Goal: Task Accomplishment & Management: Use online tool/utility

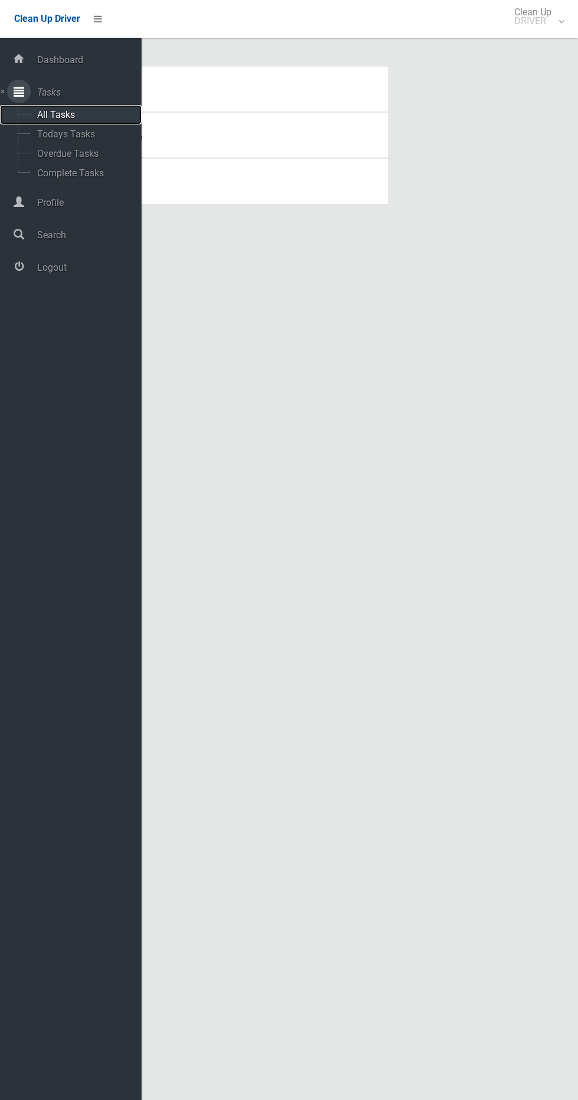
click at [99, 119] on span "All Tasks" at bounding box center [83, 114] width 98 height 11
click at [95, 136] on span "Todays Tasks" at bounding box center [83, 134] width 98 height 11
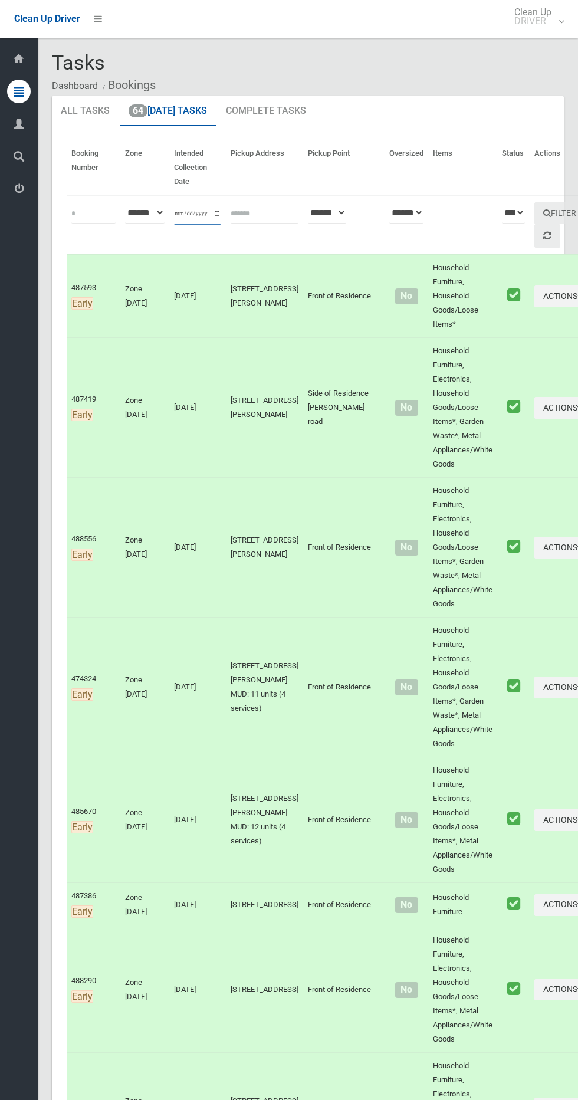
click at [191, 215] on input "**********" at bounding box center [197, 214] width 47 height 22
type input "**********"
click at [534, 212] on button "Filter" at bounding box center [559, 213] width 51 height 22
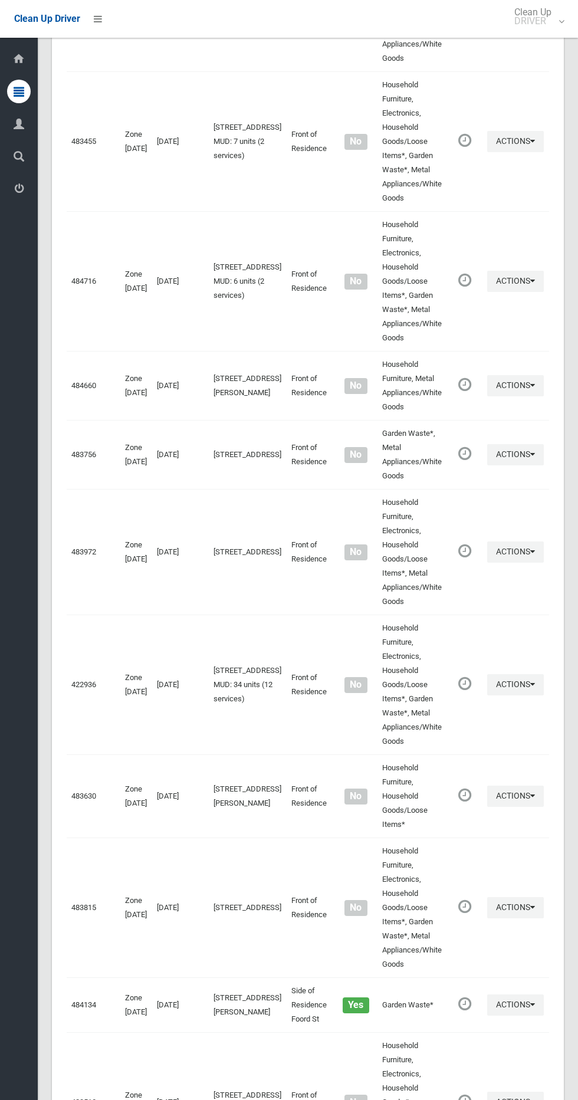
scroll to position [5410, 0]
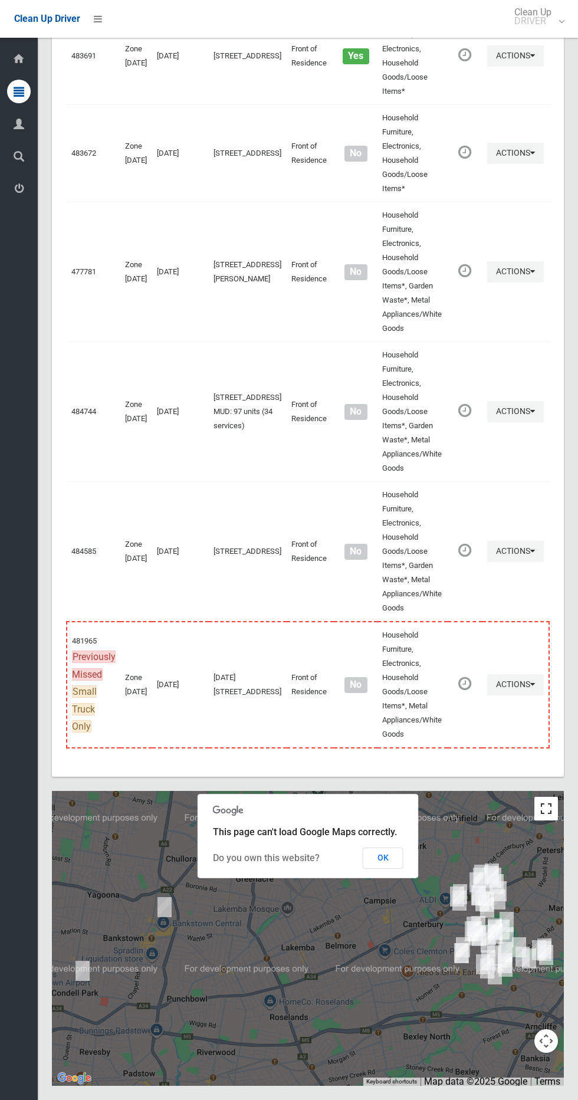
click at [549, 804] on button "Toggle fullscreen view" at bounding box center [546, 809] width 24 height 24
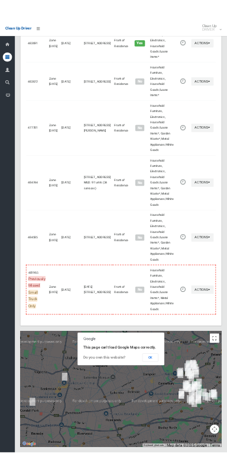
scroll to position [5303, 0]
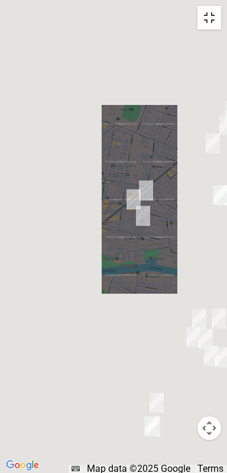
click at [207, 13] on button "Toggle fullscreen view" at bounding box center [209, 18] width 24 height 24
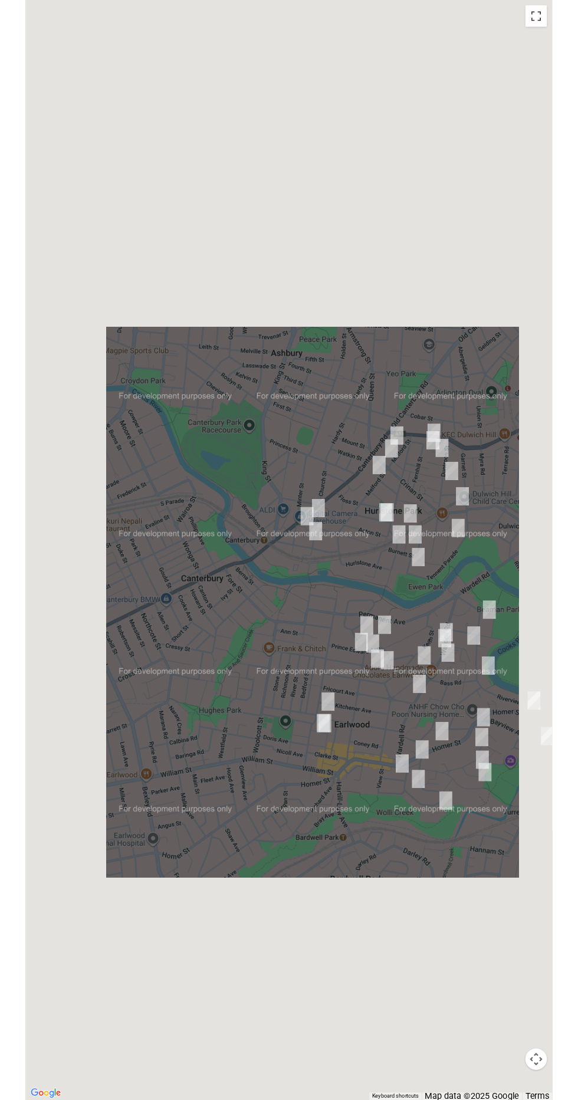
scroll to position [5360, 0]
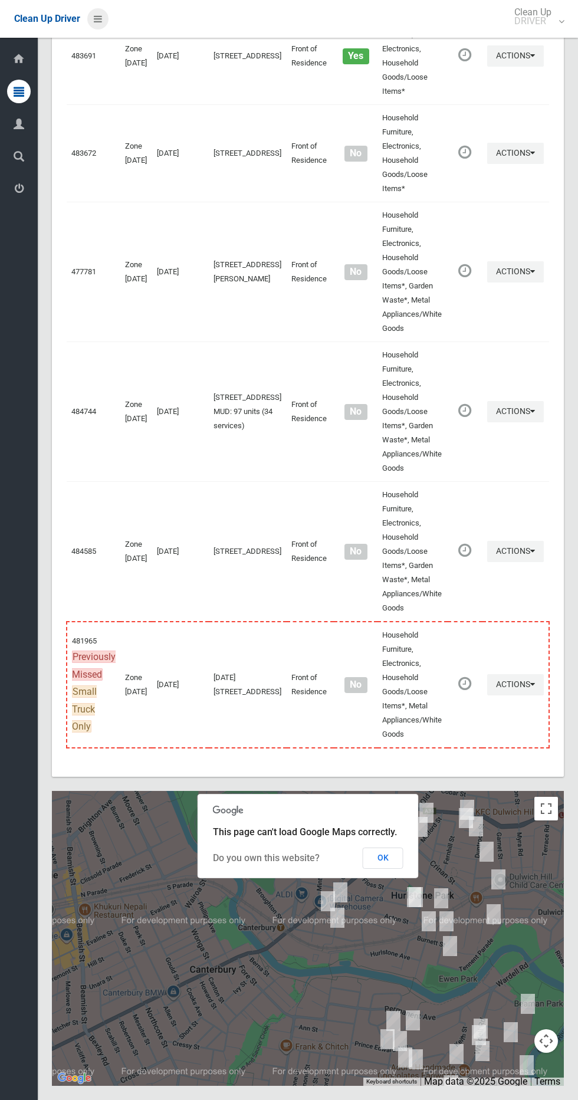
click at [97, 18] on icon at bounding box center [98, 19] width 8 height 20
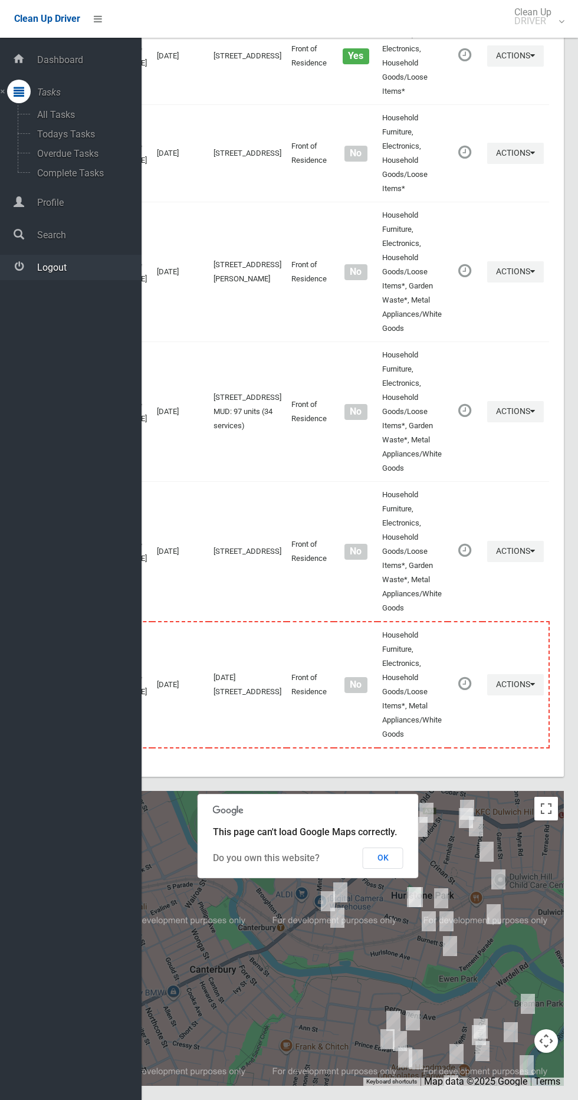
click at [69, 273] on link "Logout" at bounding box center [71, 267] width 142 height 25
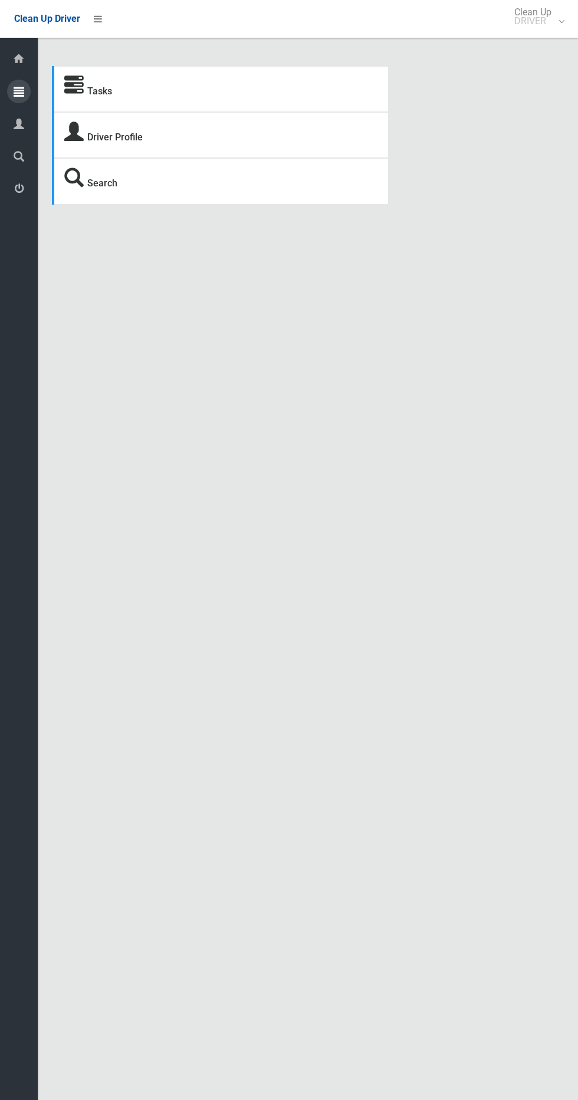
click at [19, 93] on icon at bounding box center [19, 92] width 11 height 24
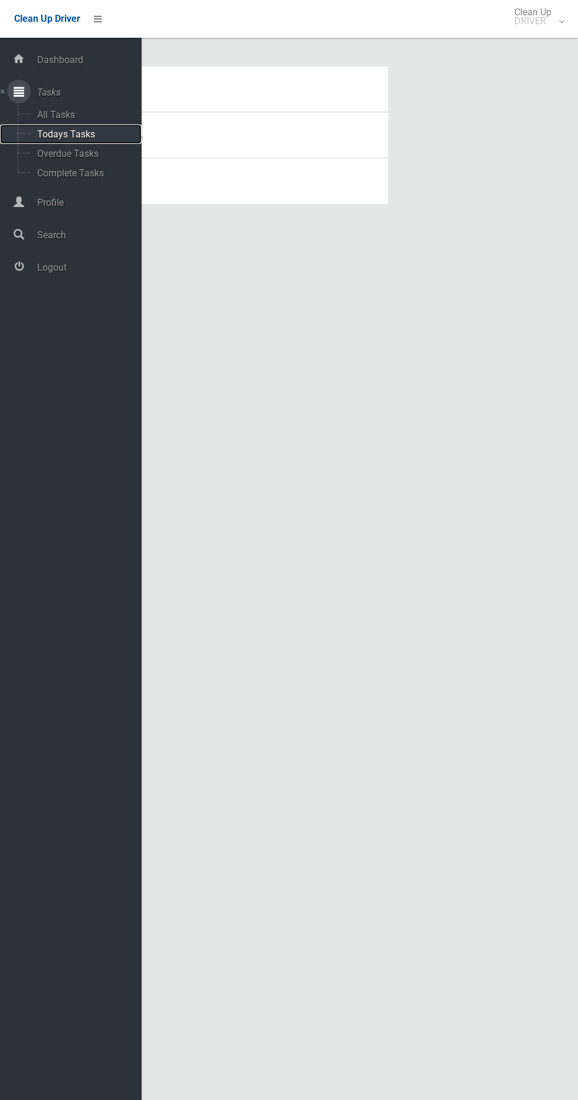
click at [101, 134] on span "Todays Tasks" at bounding box center [83, 134] width 98 height 11
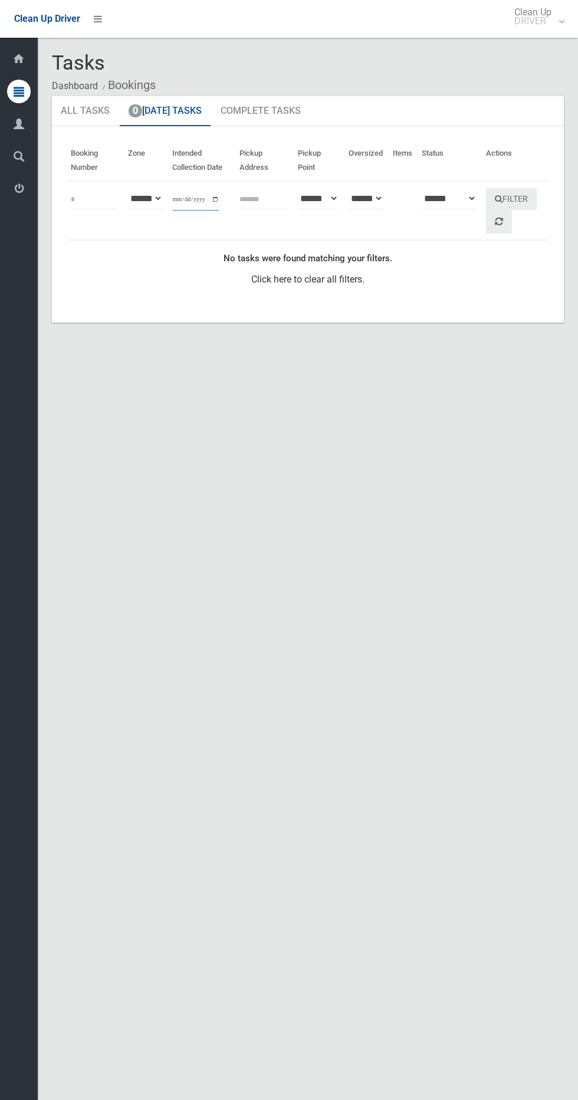
click at [193, 199] on input "**********" at bounding box center [195, 200] width 47 height 22
type input "**********"
click at [524, 204] on button "Filter" at bounding box center [511, 199] width 51 height 22
click at [208, 193] on input "**********" at bounding box center [195, 200] width 47 height 22
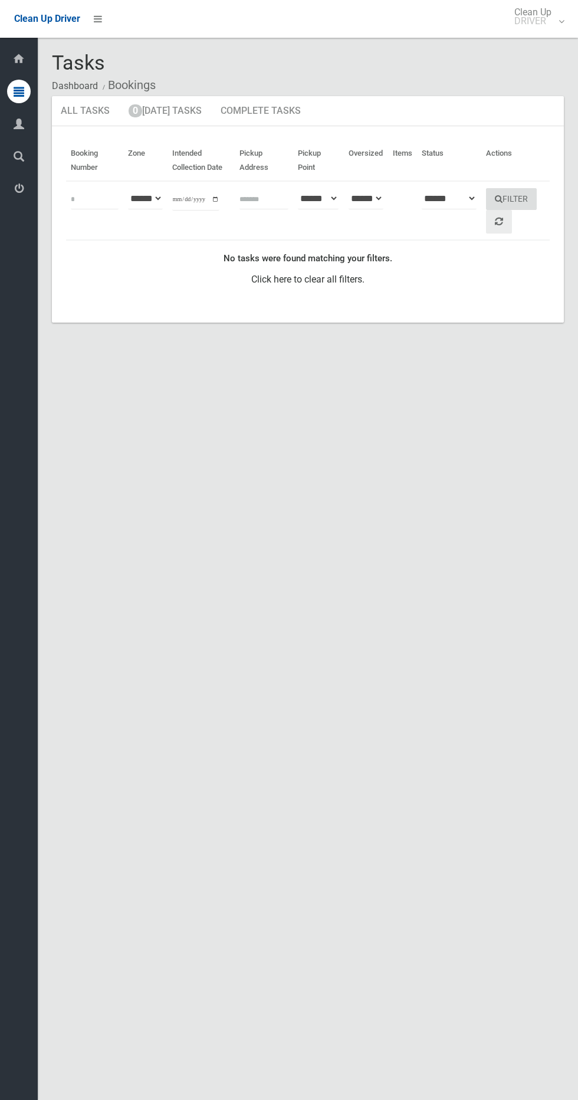
click at [530, 199] on button "Filter" at bounding box center [511, 199] width 51 height 22
click at [107, 18] on link at bounding box center [97, 18] width 21 height 21
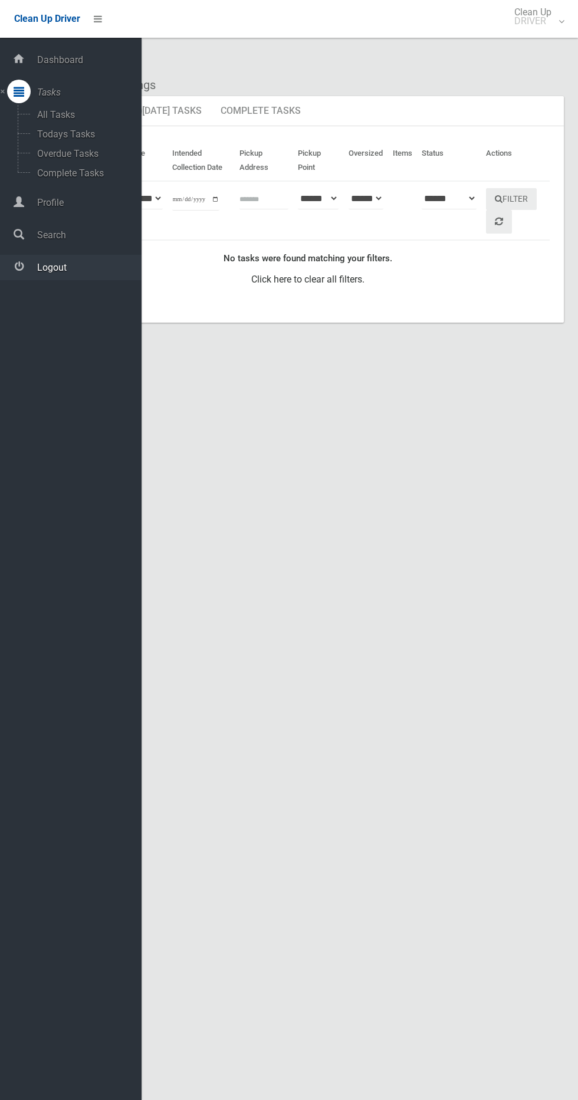
click at [78, 272] on span "Logout" at bounding box center [88, 267] width 108 height 11
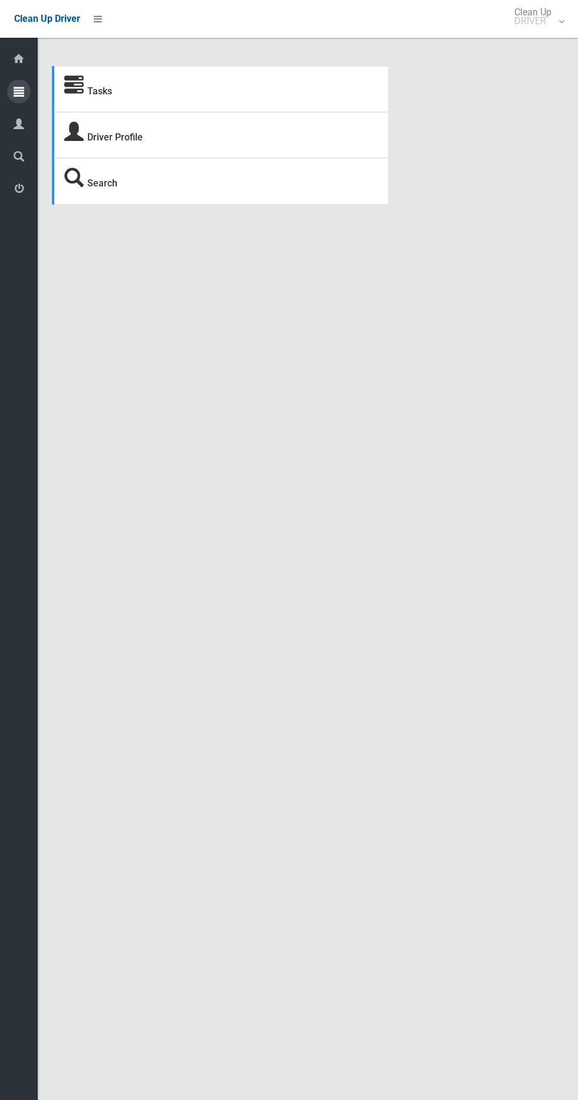
click at [19, 91] on icon at bounding box center [19, 92] width 11 height 24
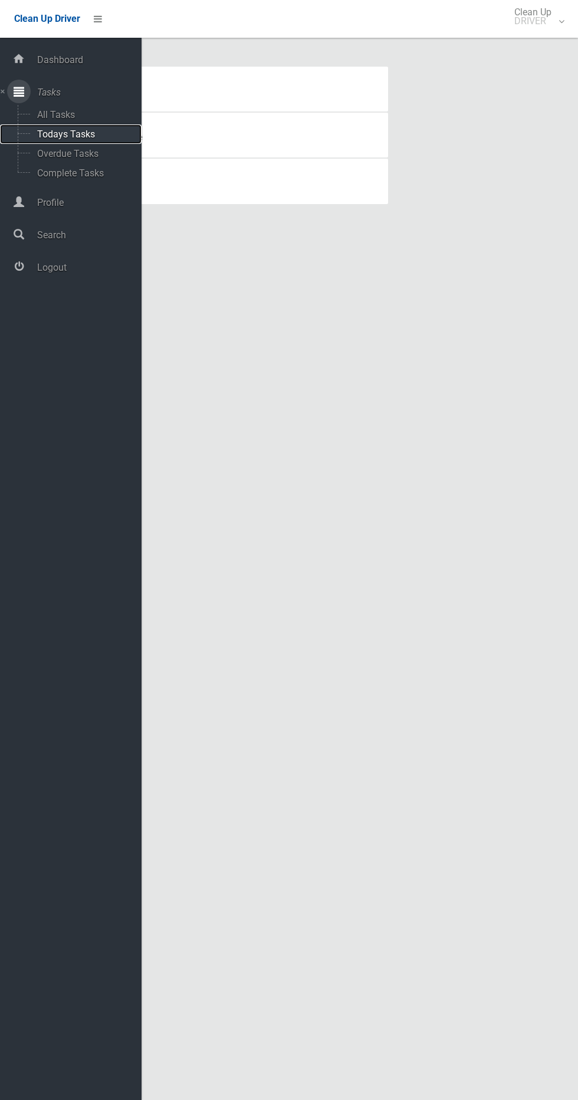
click at [84, 134] on span "Todays Tasks" at bounding box center [83, 134] width 98 height 11
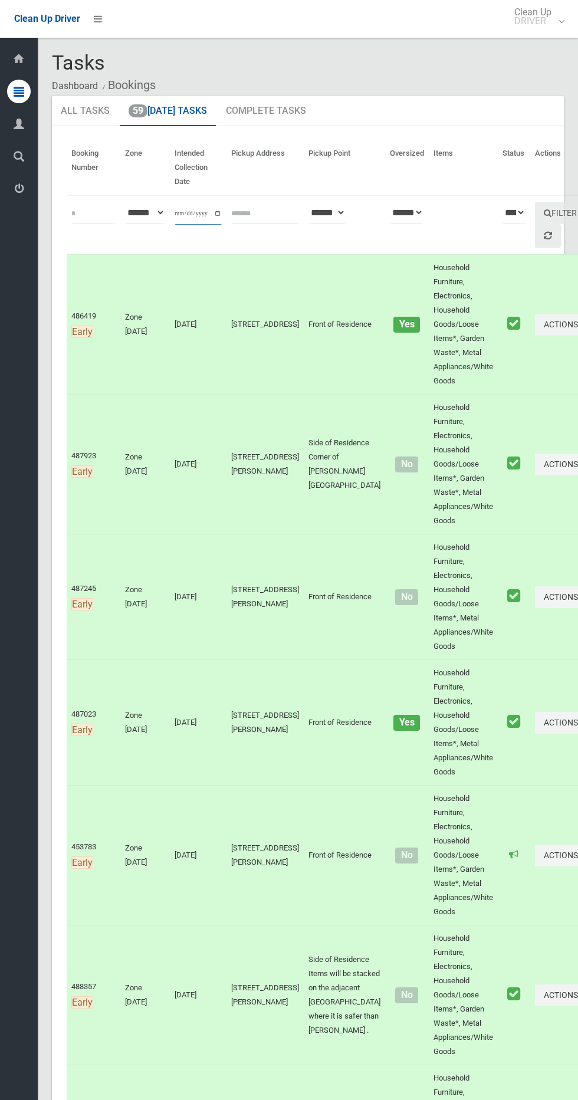
click at [188, 213] on input "**********" at bounding box center [198, 214] width 47 height 22
type input "**********"
click at [535, 205] on button "Filter" at bounding box center [560, 213] width 51 height 22
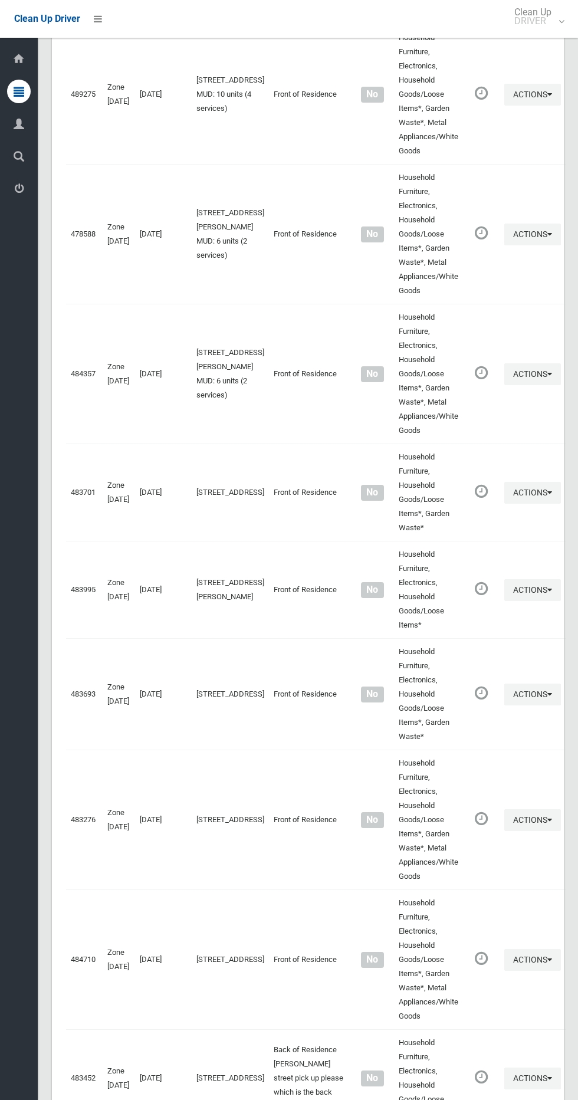
scroll to position [4734, 0]
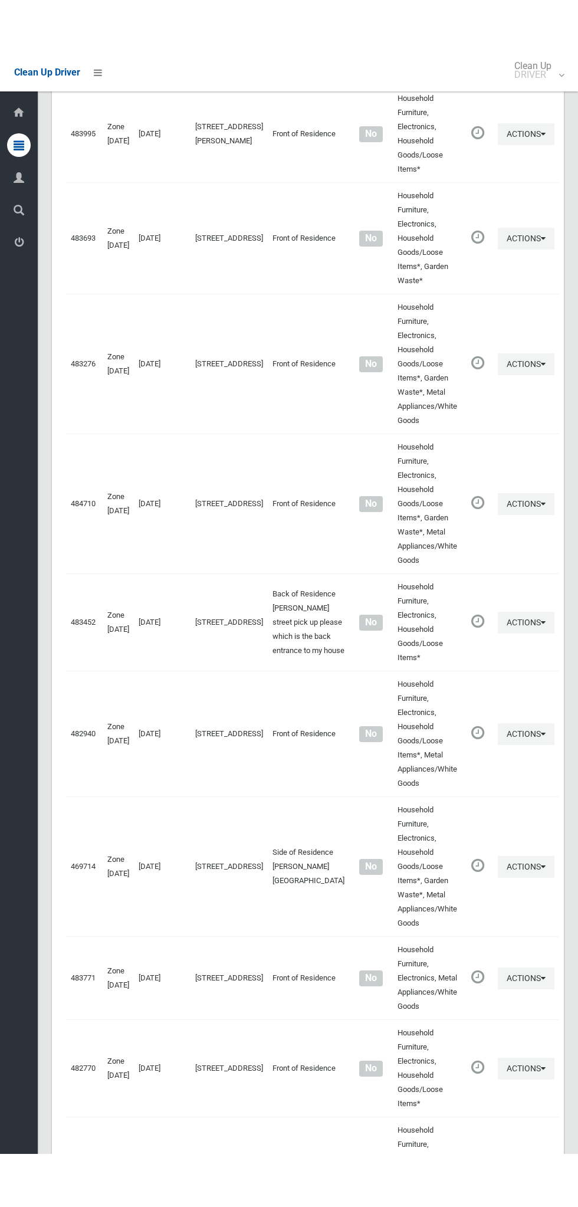
scroll to position [4628, 0]
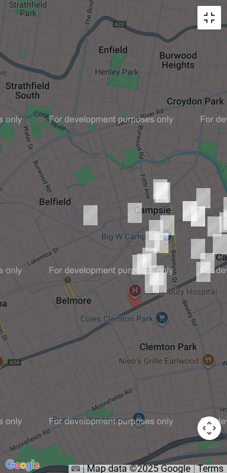
click at [215, 19] on button "Toggle fullscreen view" at bounding box center [209, 18] width 24 height 24
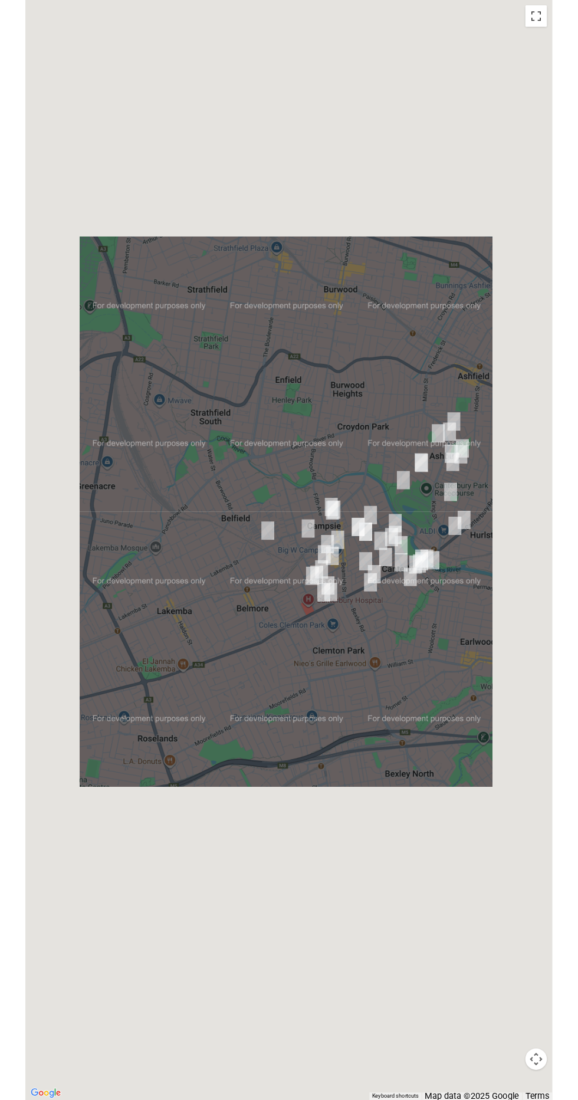
scroll to position [4677, 0]
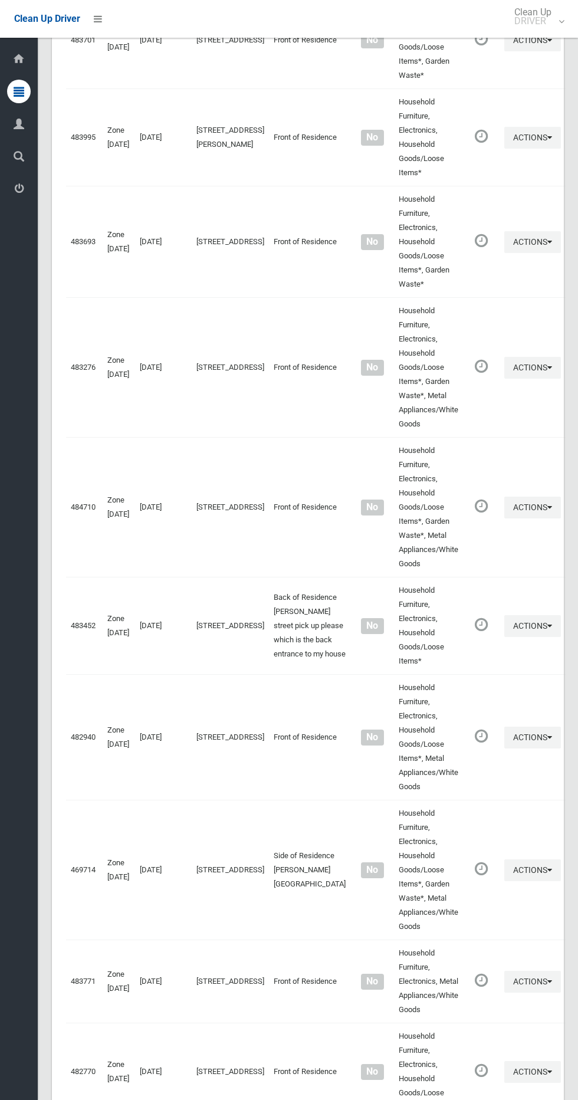
click at [88, 28] on li at bounding box center [94, 19] width 28 height 38
click at [94, 17] on icon at bounding box center [98, 19] width 8 height 20
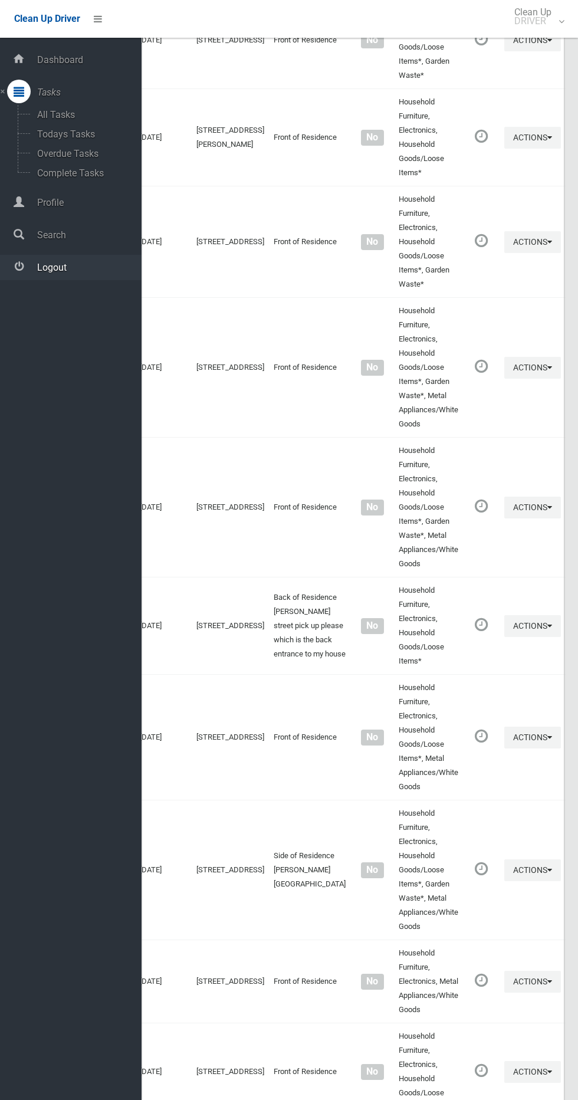
click at [76, 269] on span "Logout" at bounding box center [88, 267] width 108 height 11
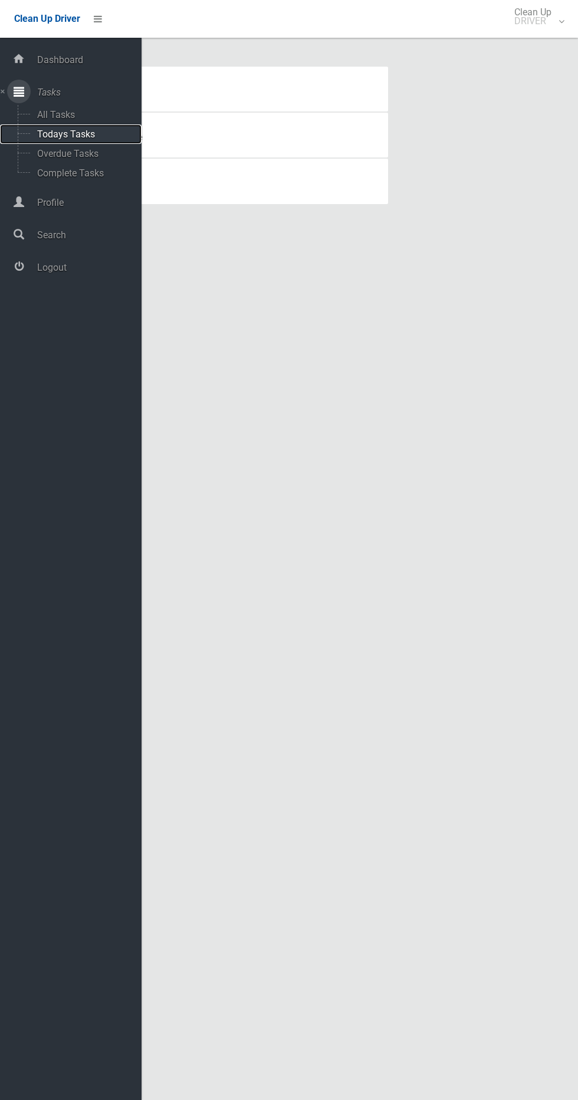
click at [98, 134] on span "Todays Tasks" at bounding box center [83, 134] width 98 height 11
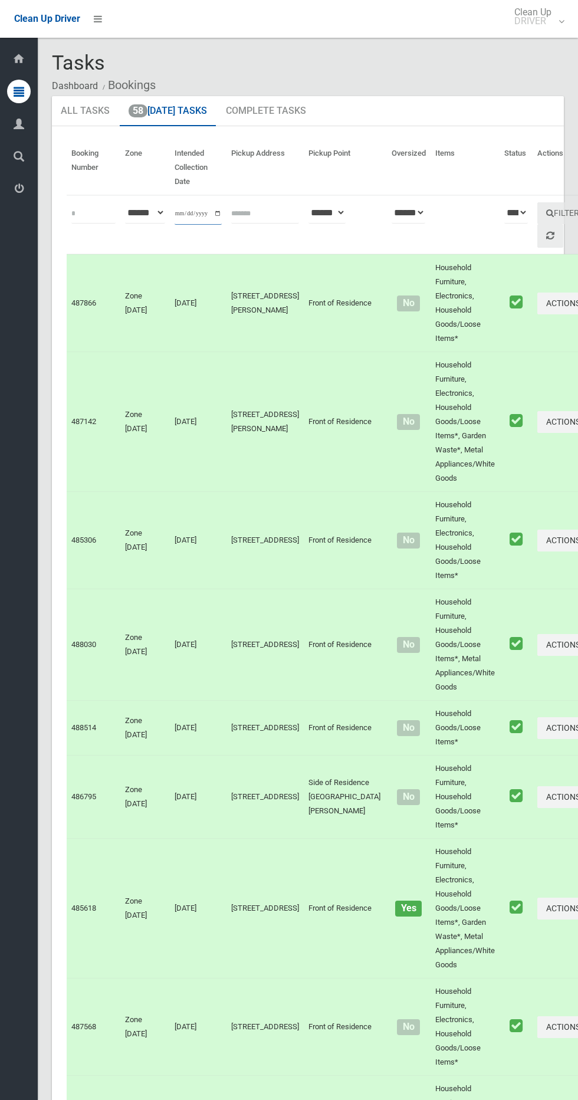
click at [209, 224] on input "**********" at bounding box center [198, 214] width 47 height 22
type input "**********"
click at [537, 204] on button "Filter" at bounding box center [562, 213] width 51 height 22
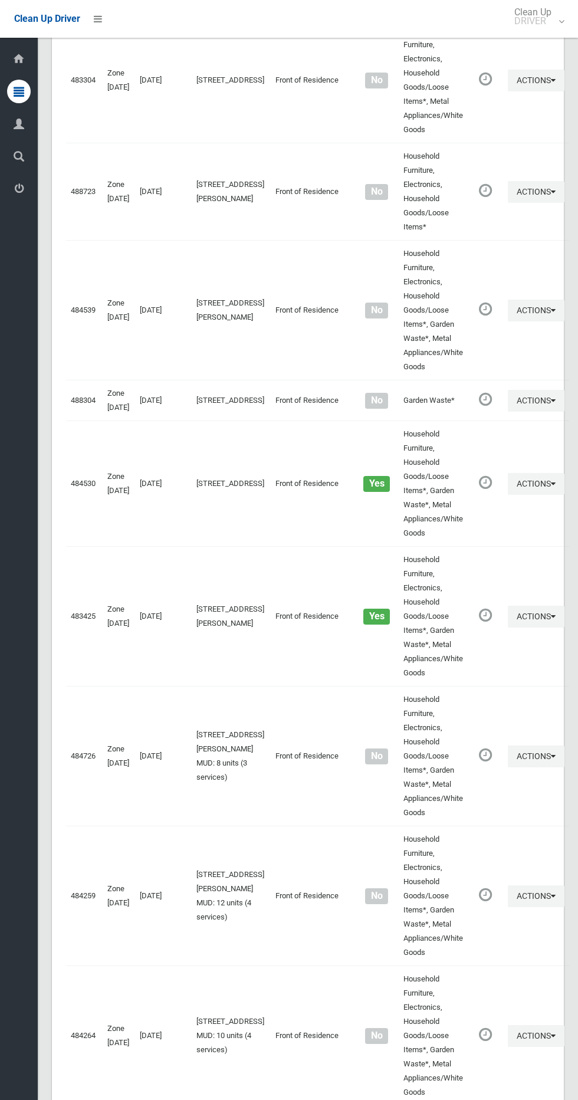
scroll to position [5159, 0]
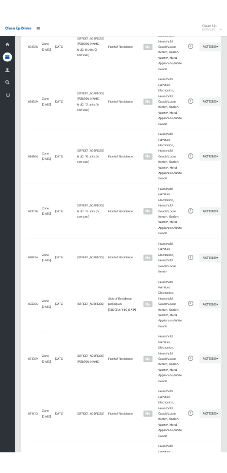
scroll to position [5052, 0]
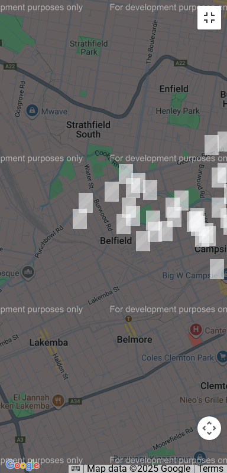
click at [212, 22] on button "Toggle fullscreen view" at bounding box center [209, 18] width 24 height 24
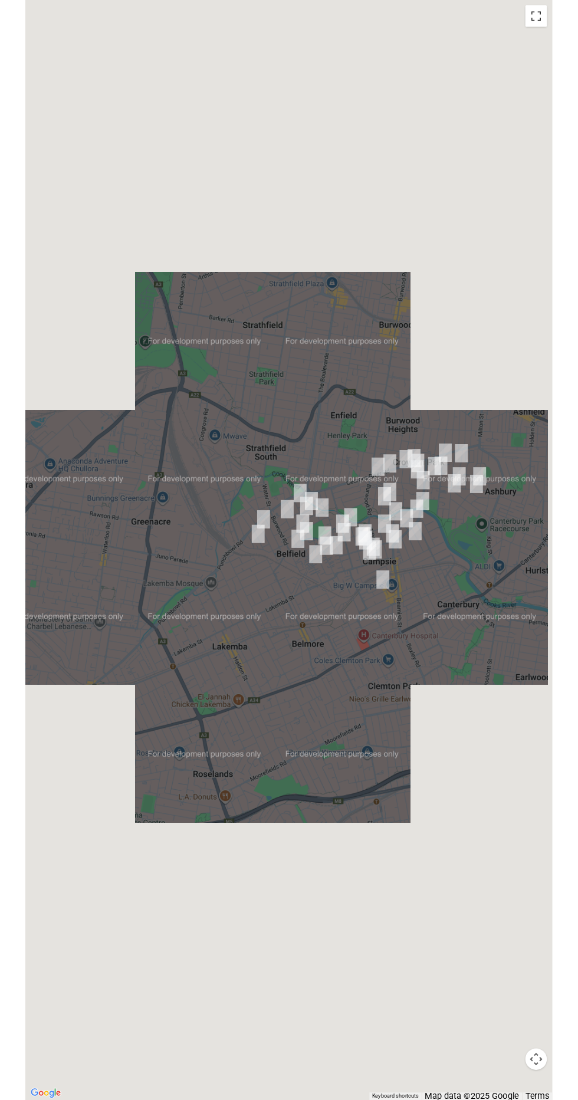
scroll to position [5115, 0]
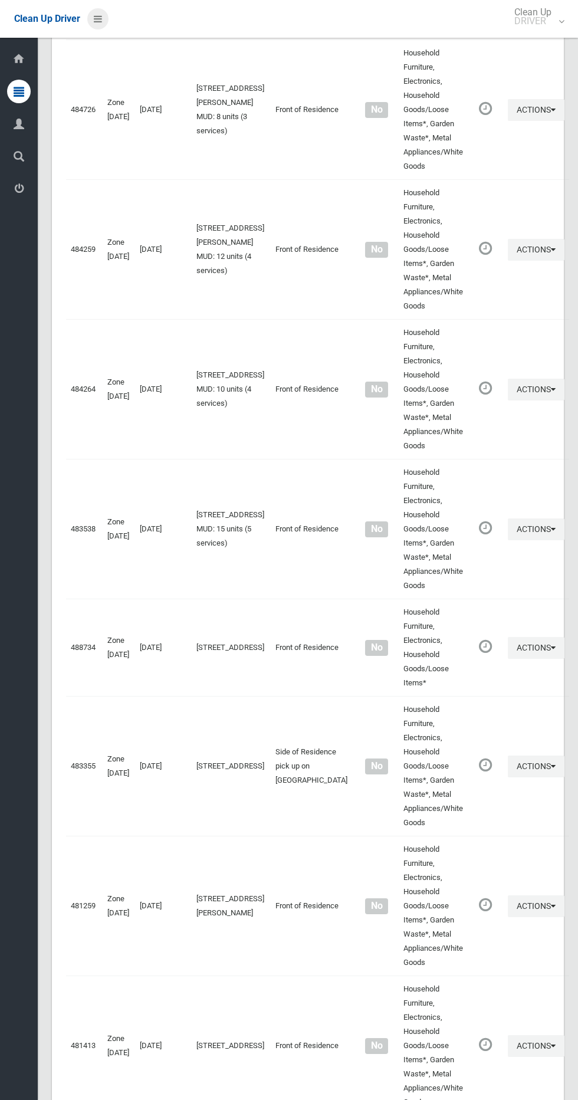
click at [105, 25] on link at bounding box center [97, 18] width 21 height 21
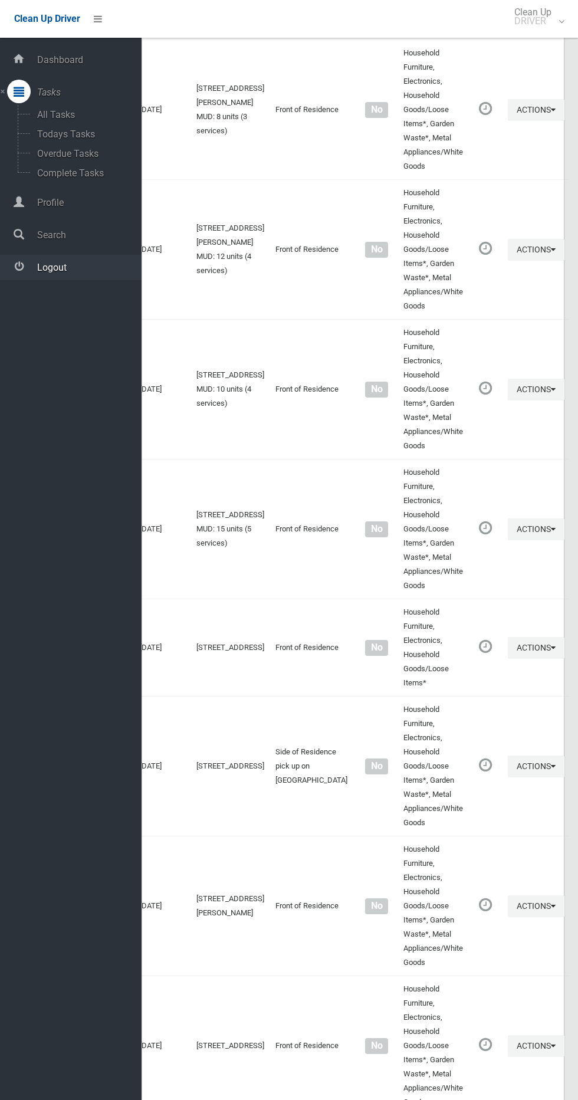
click at [91, 273] on link "Logout" at bounding box center [71, 267] width 142 height 25
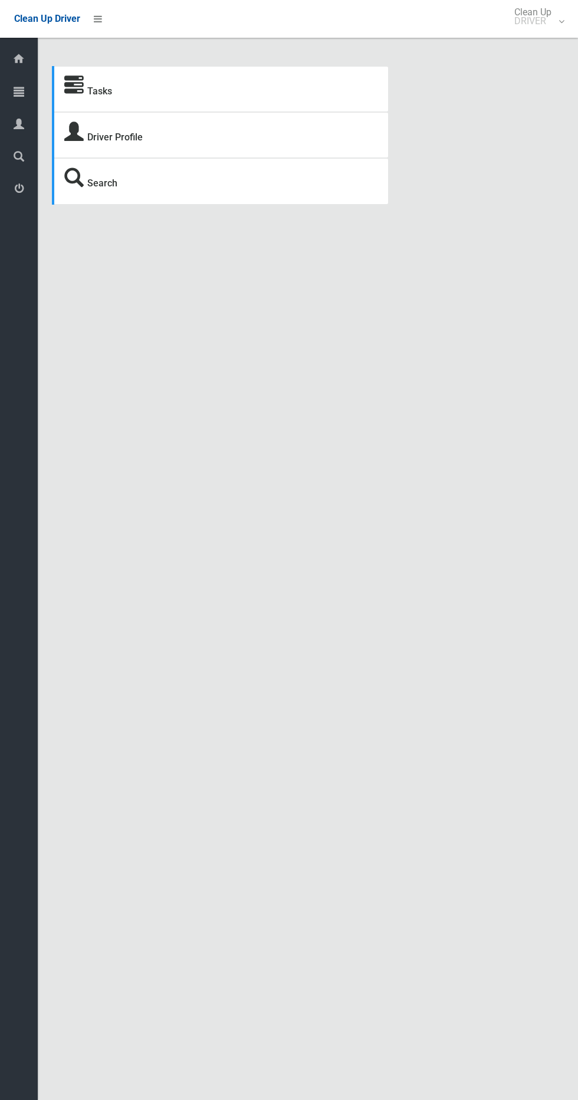
click at [41, 91] on section "Tasks Driver Profile Search" at bounding box center [308, 149] width 540 height 167
click at [23, 94] on icon at bounding box center [19, 92] width 11 height 24
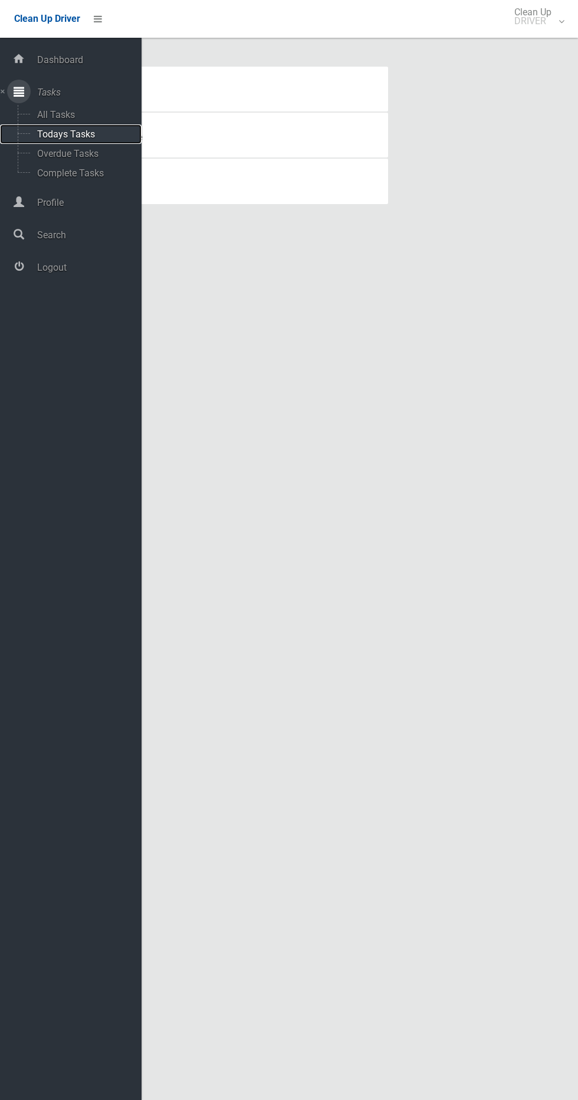
click at [110, 136] on span "Todays Tasks" at bounding box center [83, 134] width 98 height 11
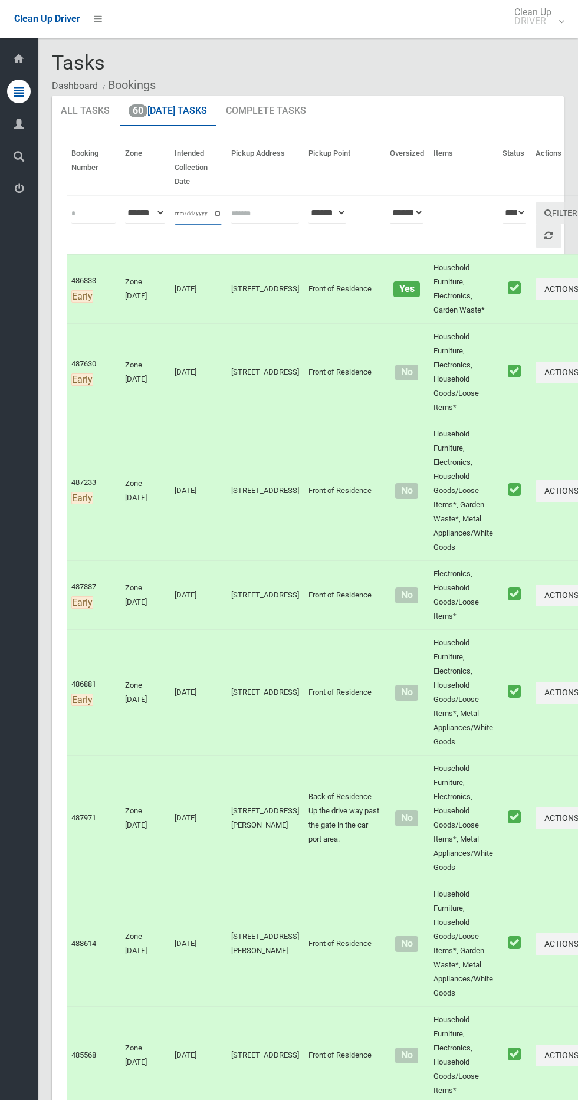
click at [185, 207] on input "**********" at bounding box center [198, 214] width 47 height 22
type input "**********"
click at [536, 210] on button "Filter" at bounding box center [561, 213] width 51 height 22
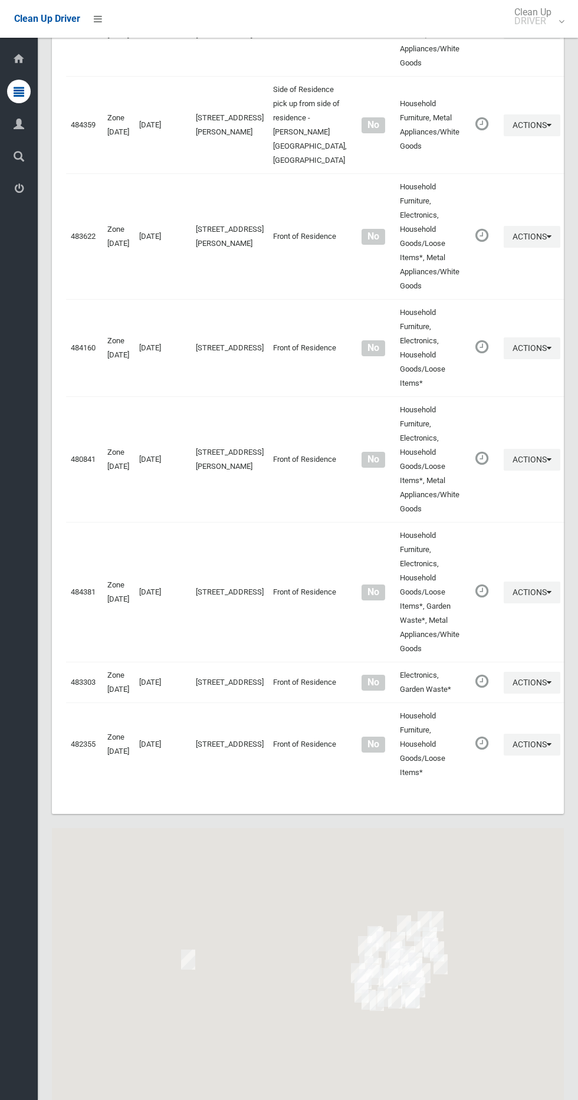
scroll to position [5612, 0]
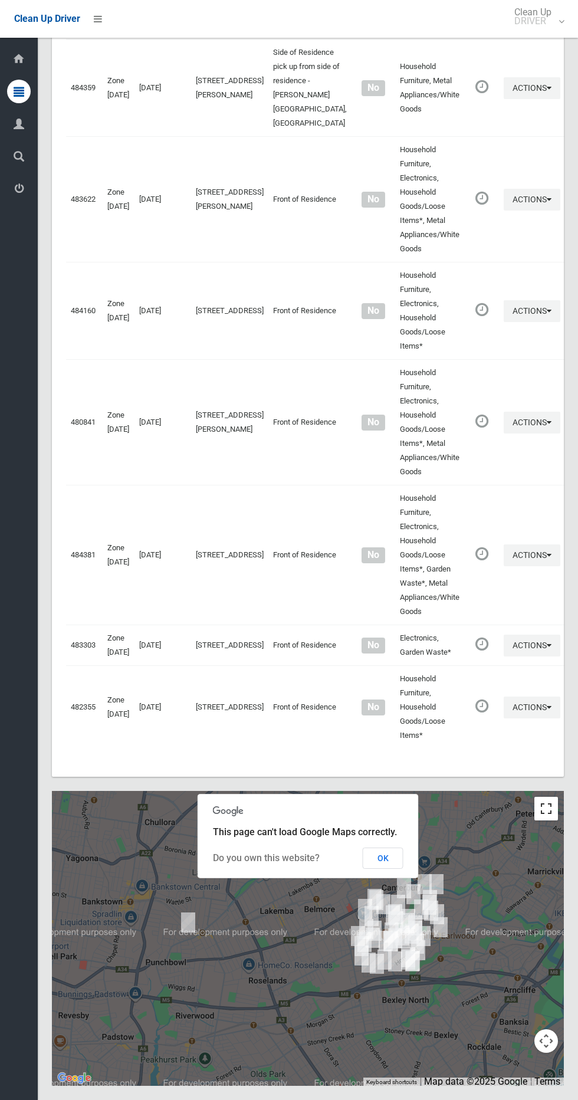
click at [549, 814] on button "Toggle fullscreen view" at bounding box center [546, 809] width 24 height 24
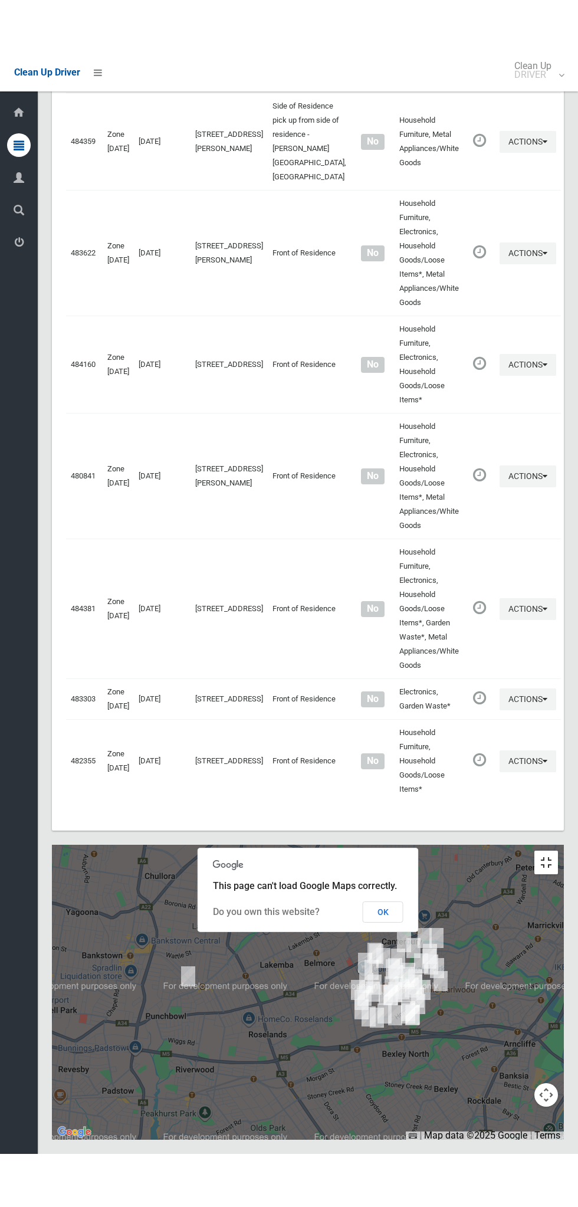
scroll to position [5505, 0]
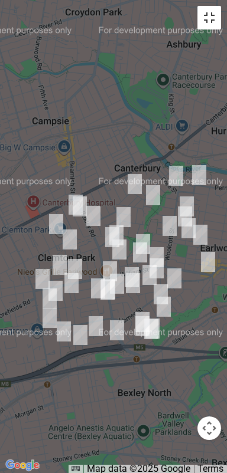
click at [211, 24] on button "Toggle fullscreen view" at bounding box center [209, 18] width 24 height 24
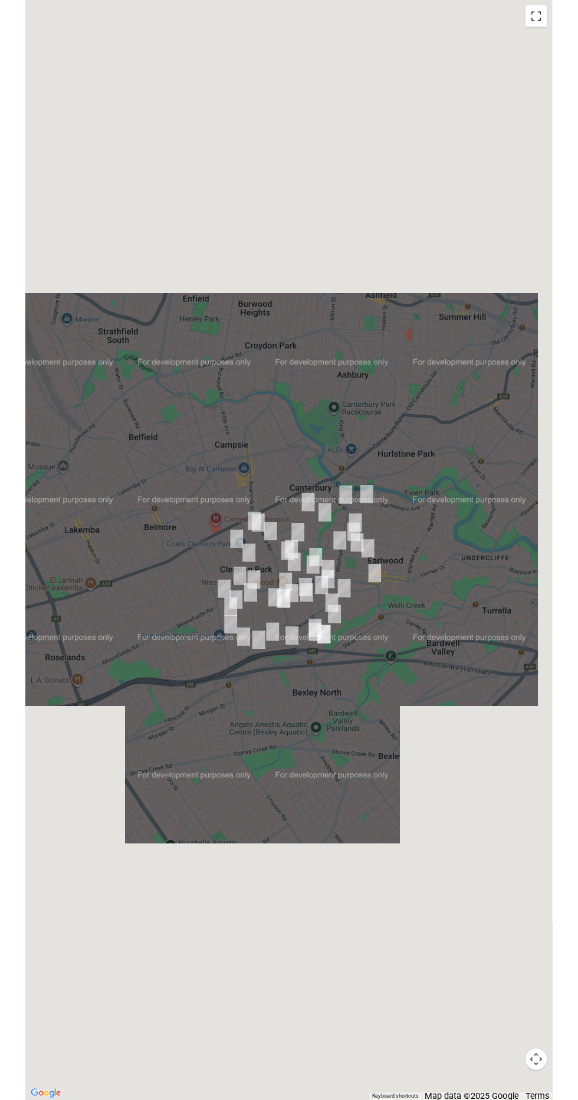
scroll to position [5555, 0]
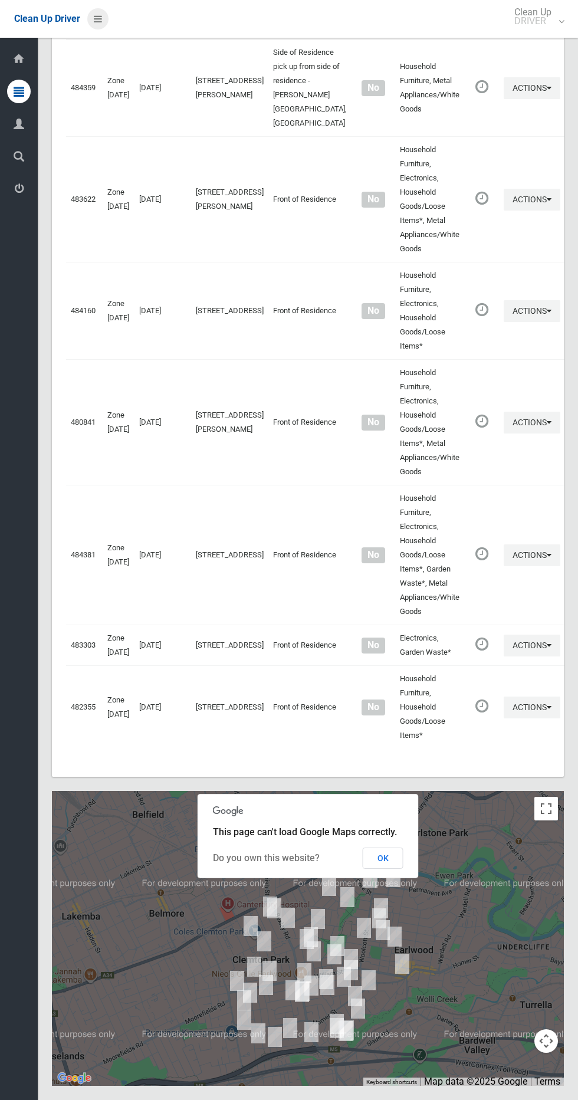
click at [92, 24] on link at bounding box center [97, 18] width 21 height 21
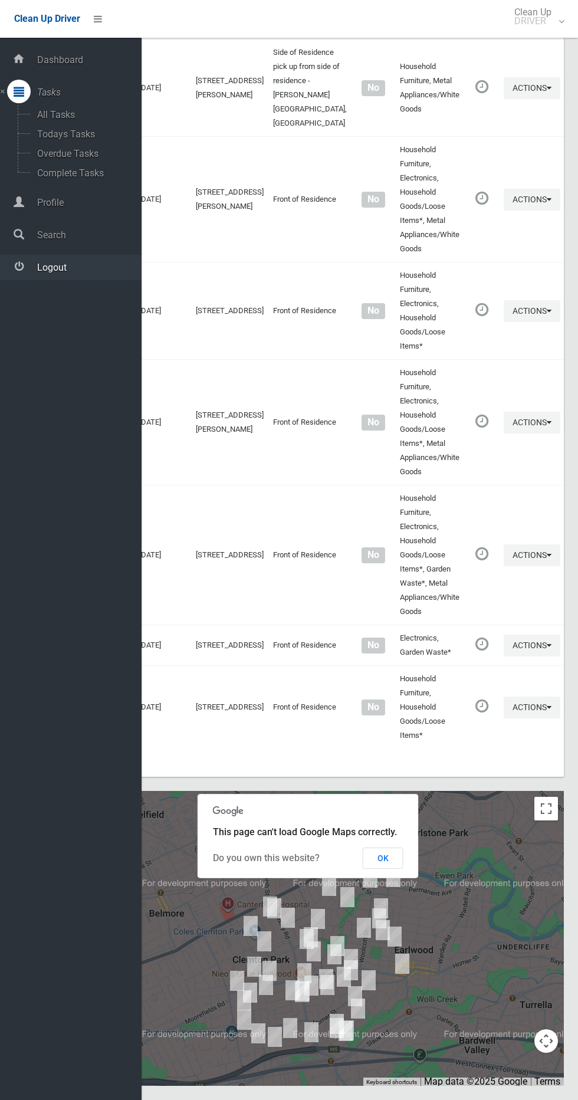
click at [88, 270] on span "Logout" at bounding box center [88, 267] width 108 height 11
